Goal: Transaction & Acquisition: Book appointment/travel/reservation

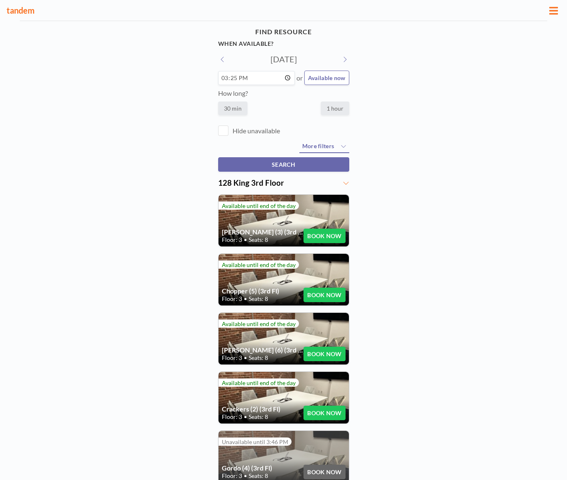
click at [304, 281] on div "Chopper (5) (3rd Fl) Floor: 3 • Seats: 8 BOOK NOW" at bounding box center [284, 280] width 130 height 52
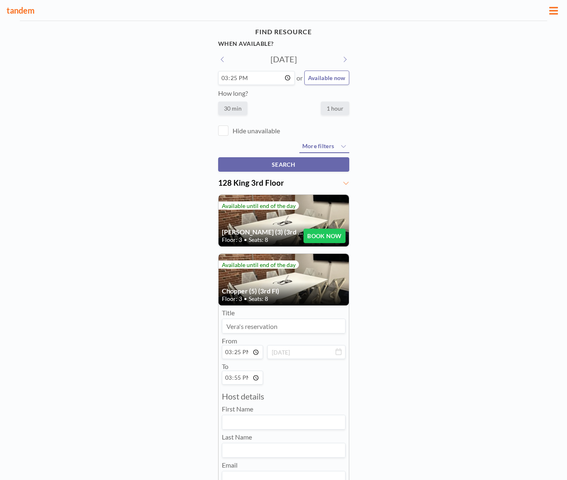
click at [234, 351] on input "15:25" at bounding box center [242, 352] width 41 height 14
click at [228, 352] on input "15:25" at bounding box center [242, 352] width 41 height 14
type input "16:25"
type input "16:55"
type input "16:00"
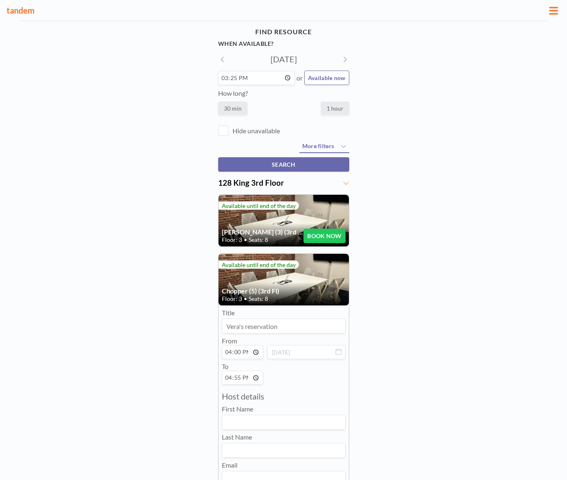
click at [236, 378] on input "16:55" at bounding box center [242, 378] width 41 height 14
type input "16:50"
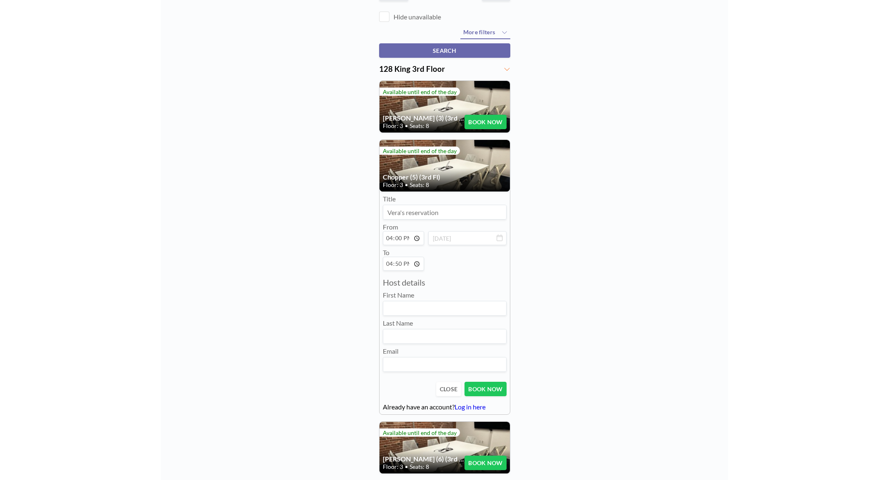
scroll to position [116, 0]
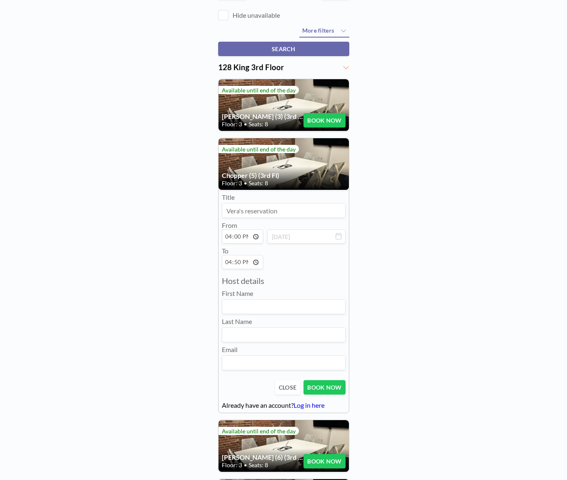
click at [272, 310] on input at bounding box center [283, 307] width 123 height 14
type input "[PERSON_NAME]"
type input "[PERSON_NAME][EMAIL_ADDRESS][DOMAIN_NAME]"
click at [331, 387] on button "BOOK NOW" at bounding box center [325, 387] width 42 height 14
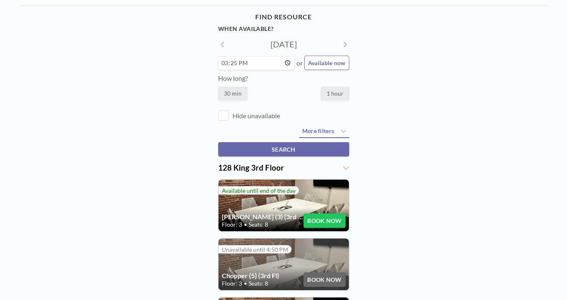
scroll to position [14, 0]
